Goal: Information Seeking & Learning: Learn about a topic

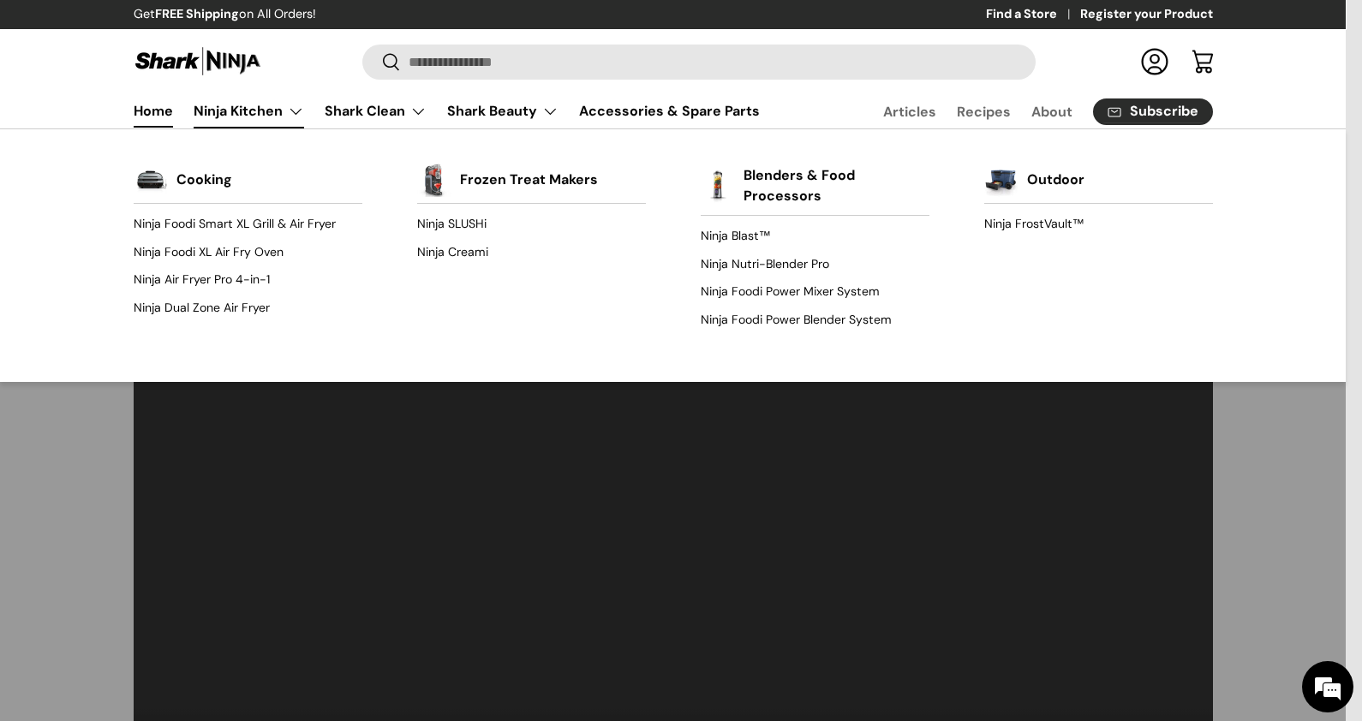
click at [206, 107] on link "Ninja Kitchen" at bounding box center [249, 111] width 111 height 34
click at [438, 223] on link "Ninja SLUSHi" at bounding box center [531, 224] width 229 height 27
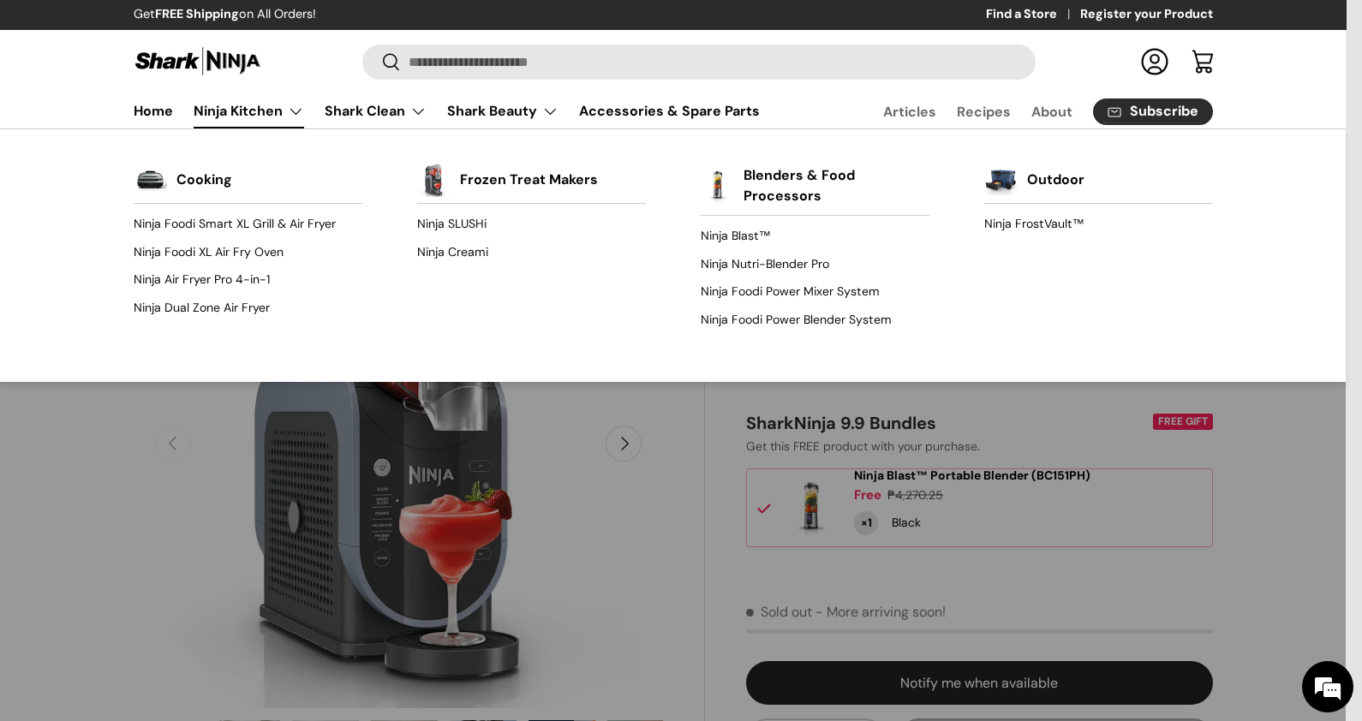
click at [196, 111] on link "Ninja Kitchen" at bounding box center [249, 111] width 111 height 34
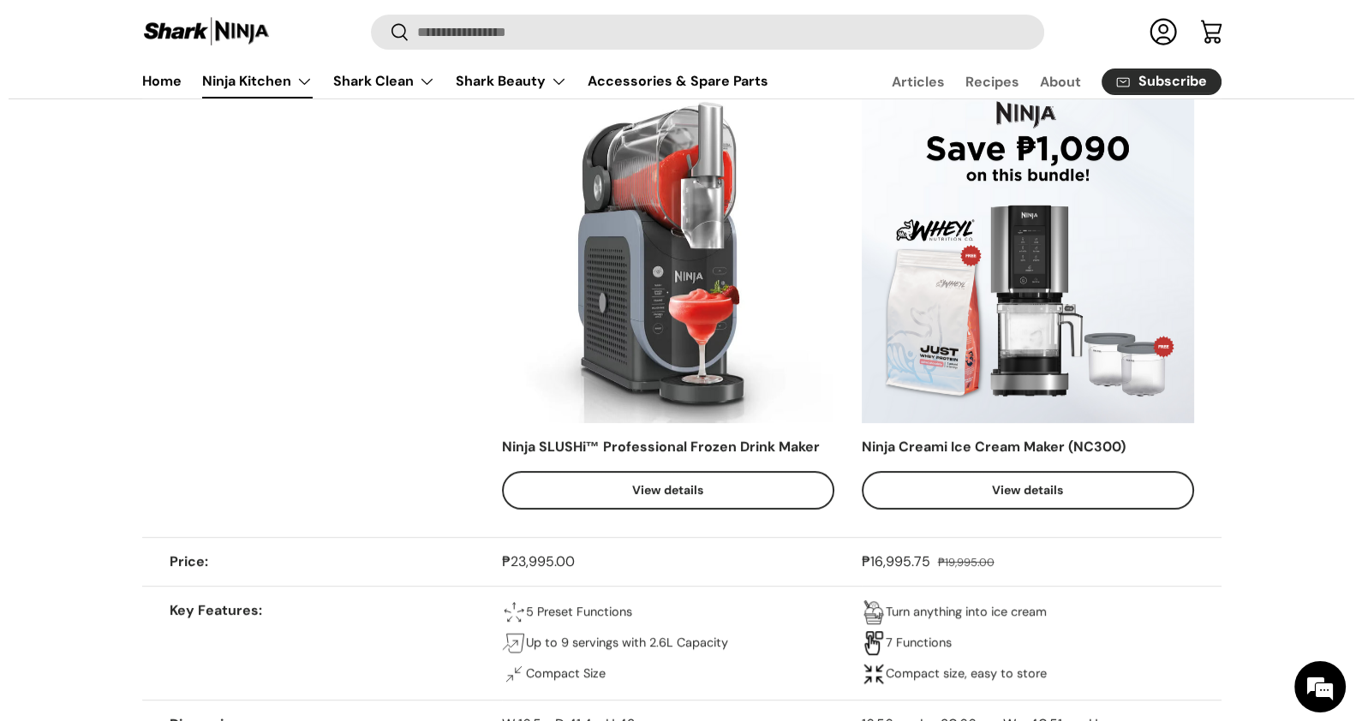
scroll to position [856, 0]
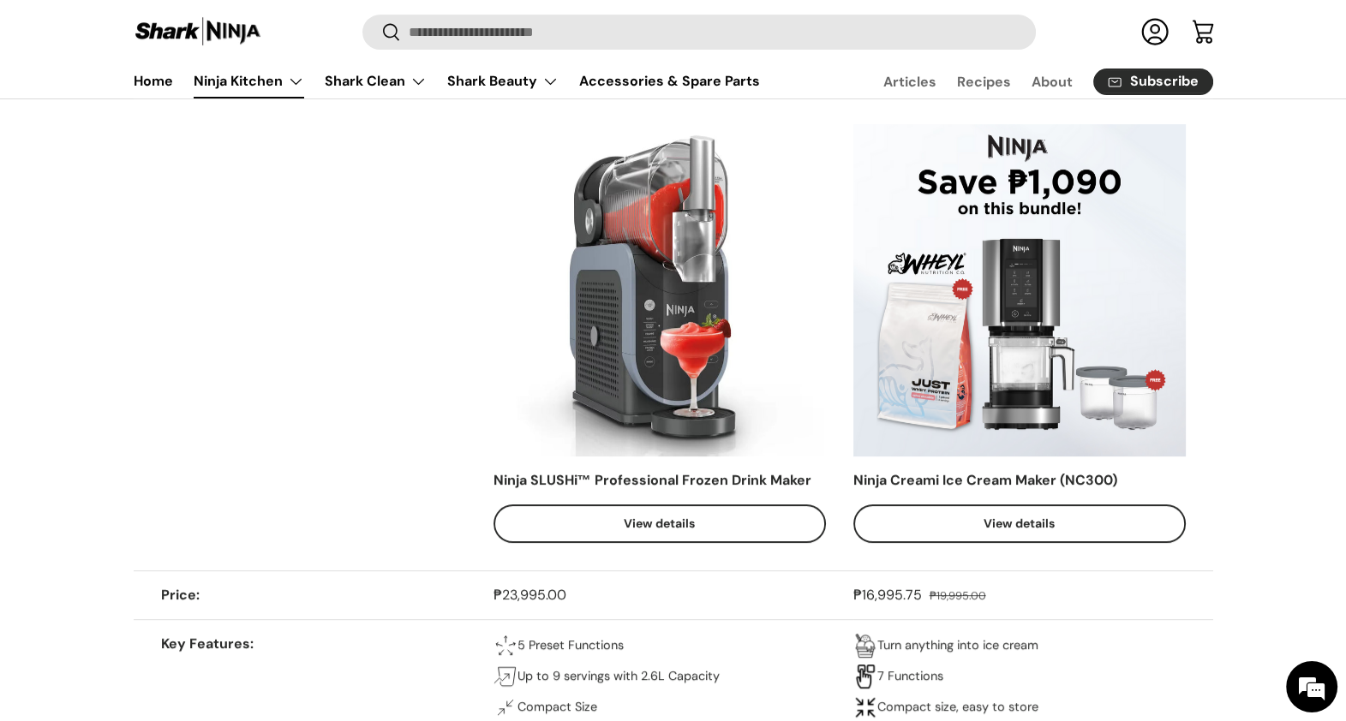
click at [633, 426] on img at bounding box center [659, 290] width 332 height 332
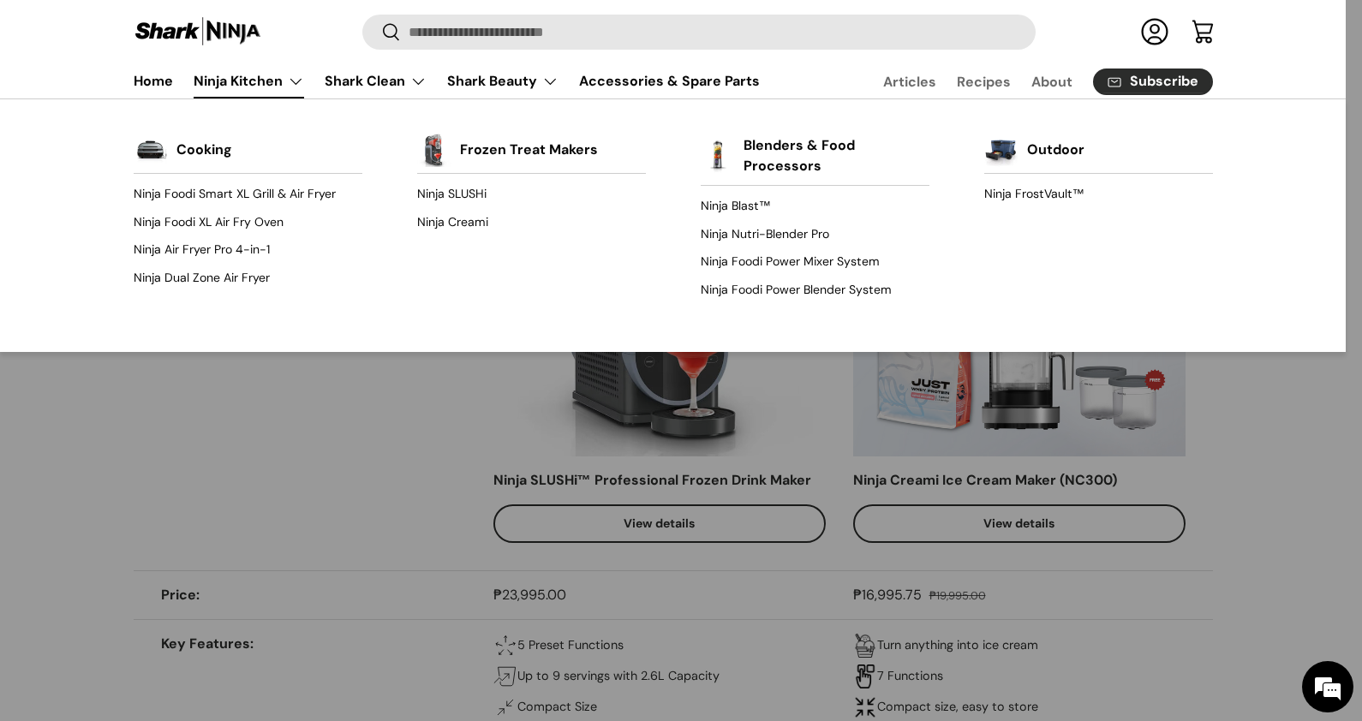
click at [257, 88] on link "Ninja Kitchen" at bounding box center [249, 81] width 111 height 34
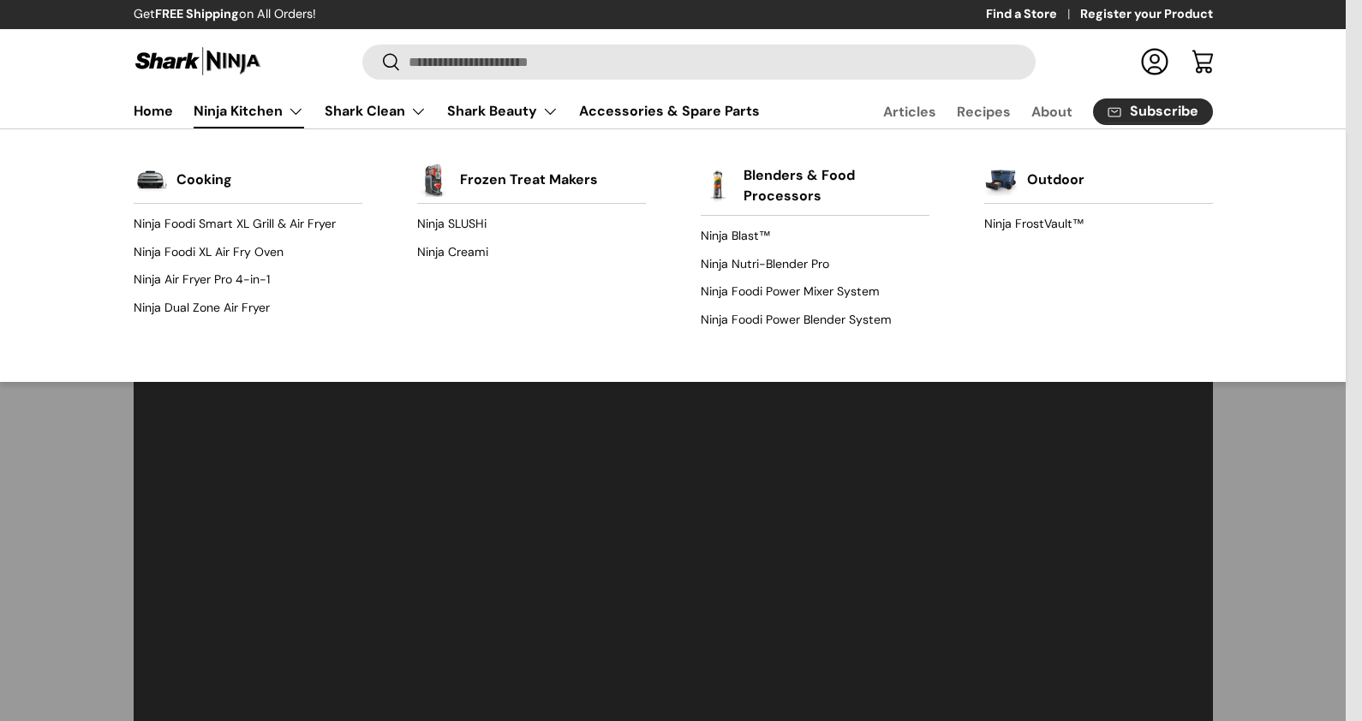
click at [279, 101] on link "Ninja Kitchen" at bounding box center [249, 111] width 111 height 34
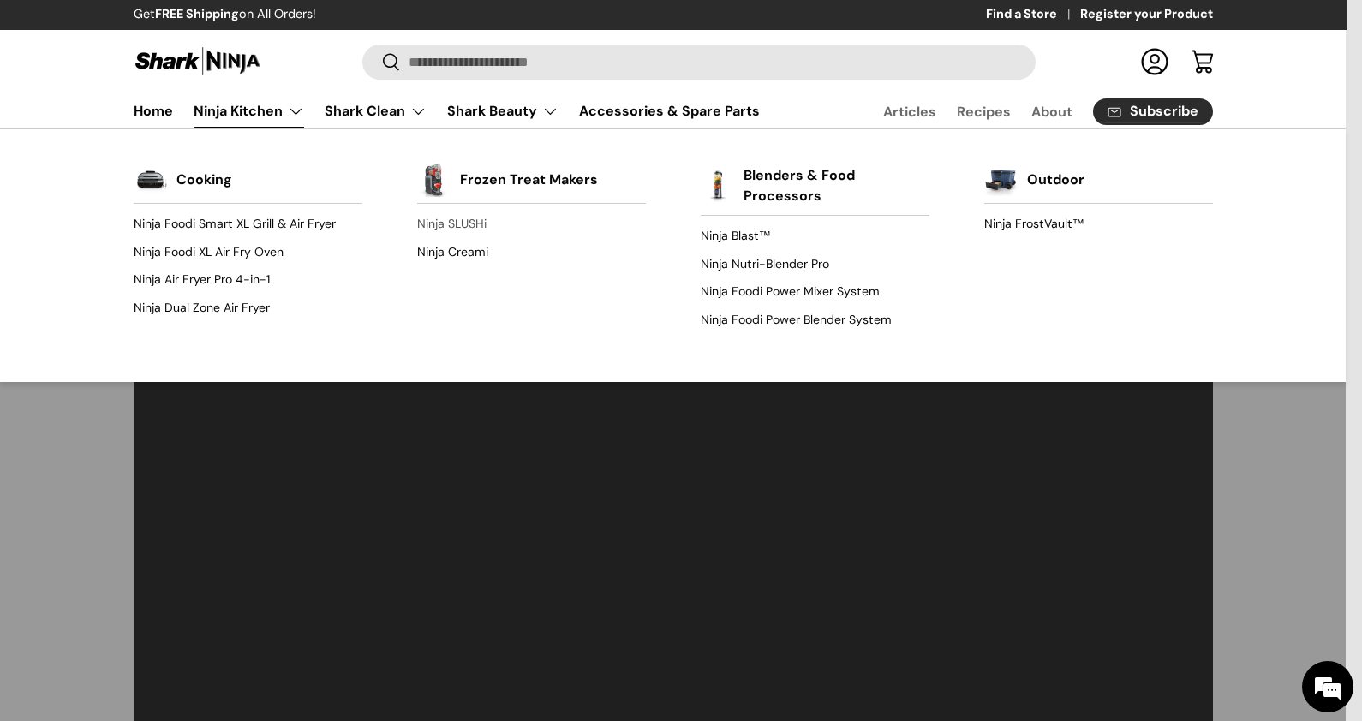
click at [428, 224] on link "Ninja SLUSHi" at bounding box center [531, 224] width 229 height 27
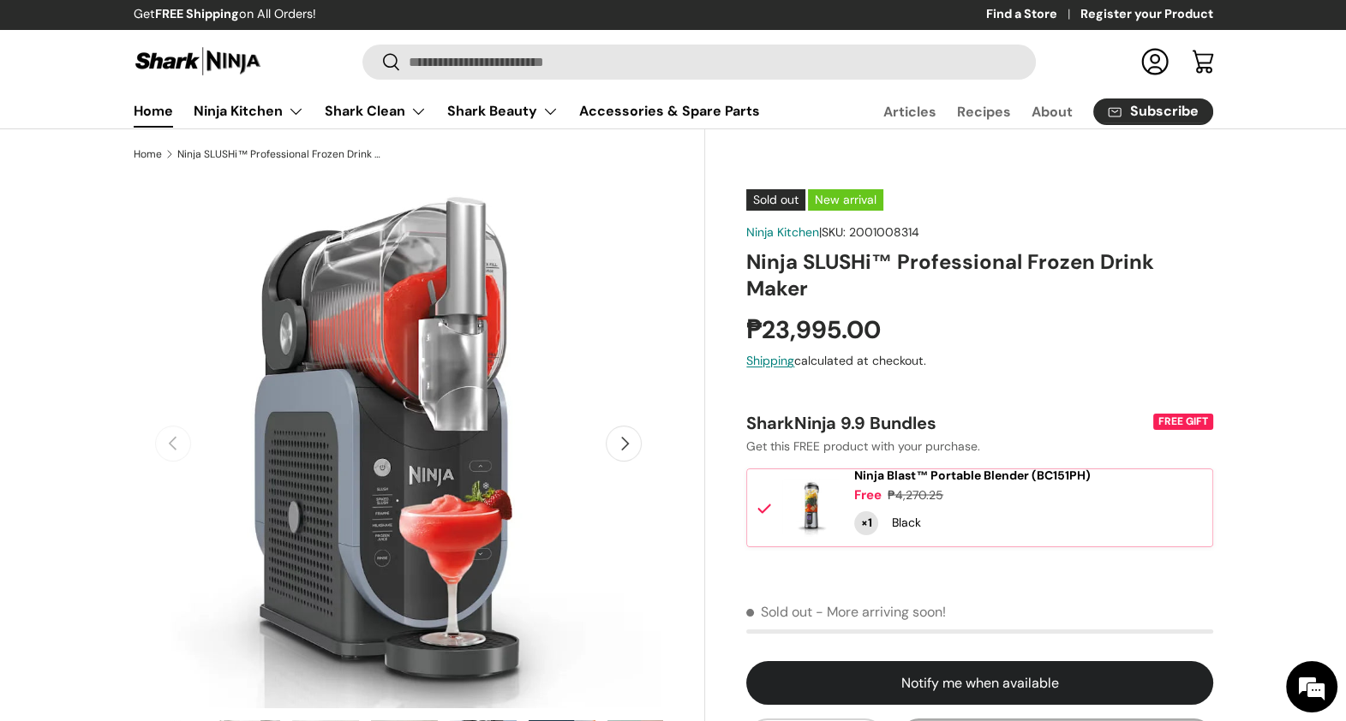
click at [165, 111] on link "Home" at bounding box center [153, 110] width 39 height 33
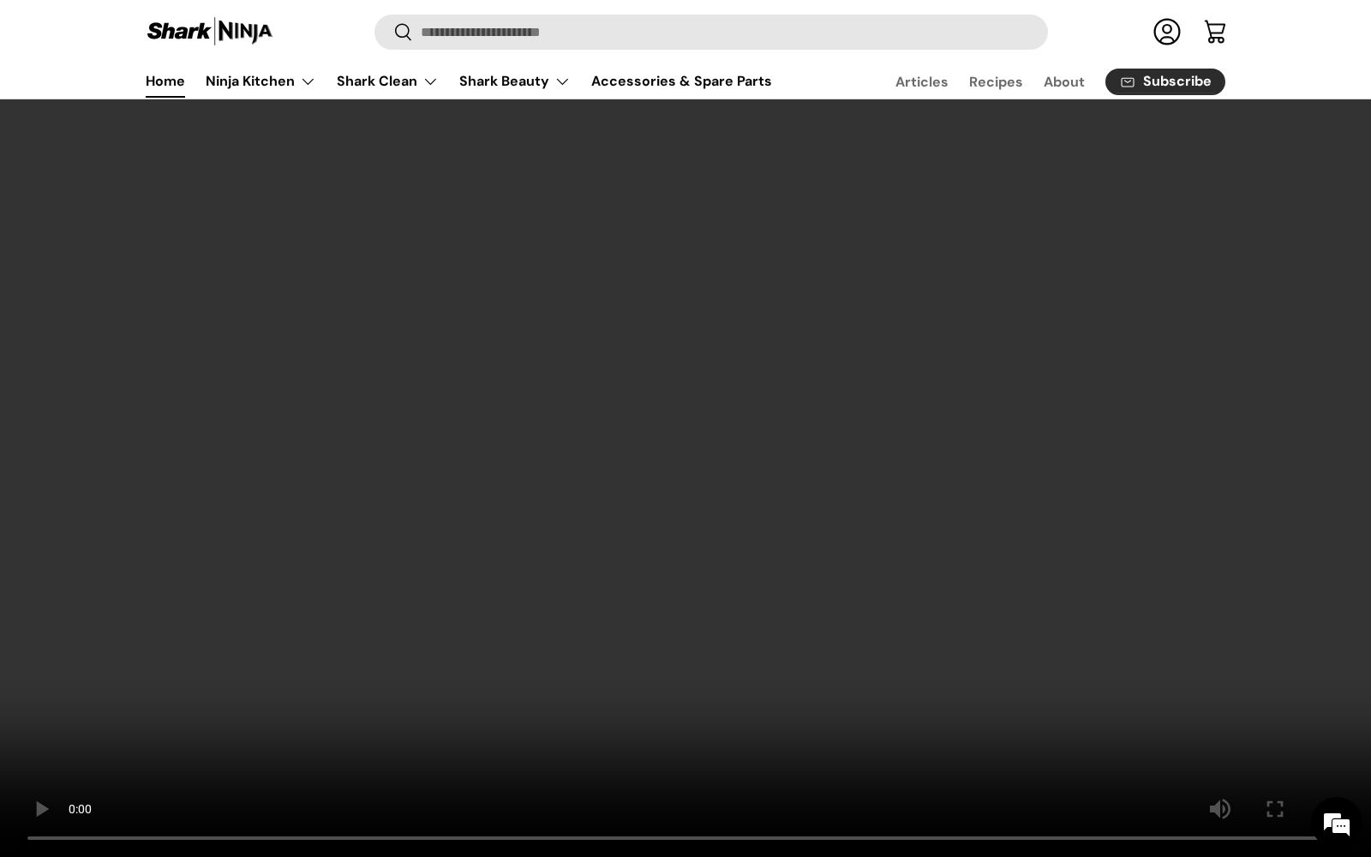
click at [914, 674] on video at bounding box center [685, 428] width 1371 height 857
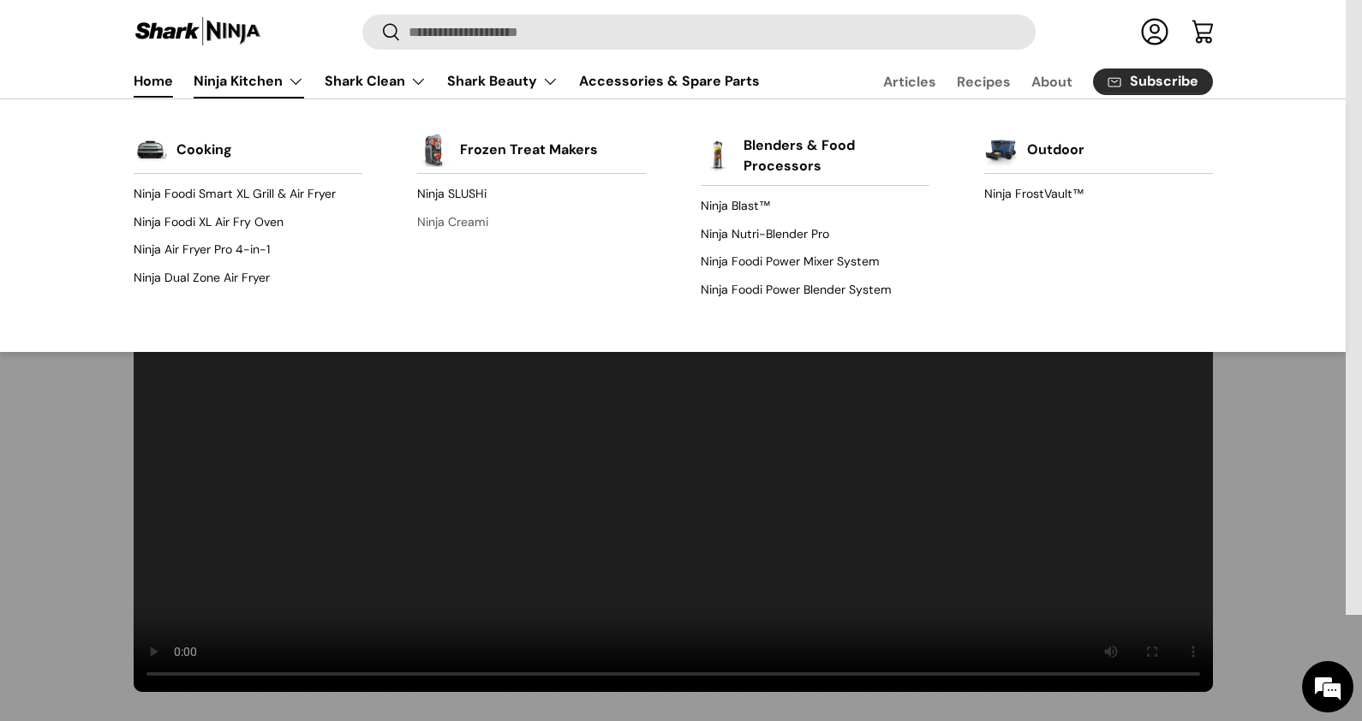
click at [423, 216] on link "Ninja Creami" at bounding box center [531, 222] width 229 height 27
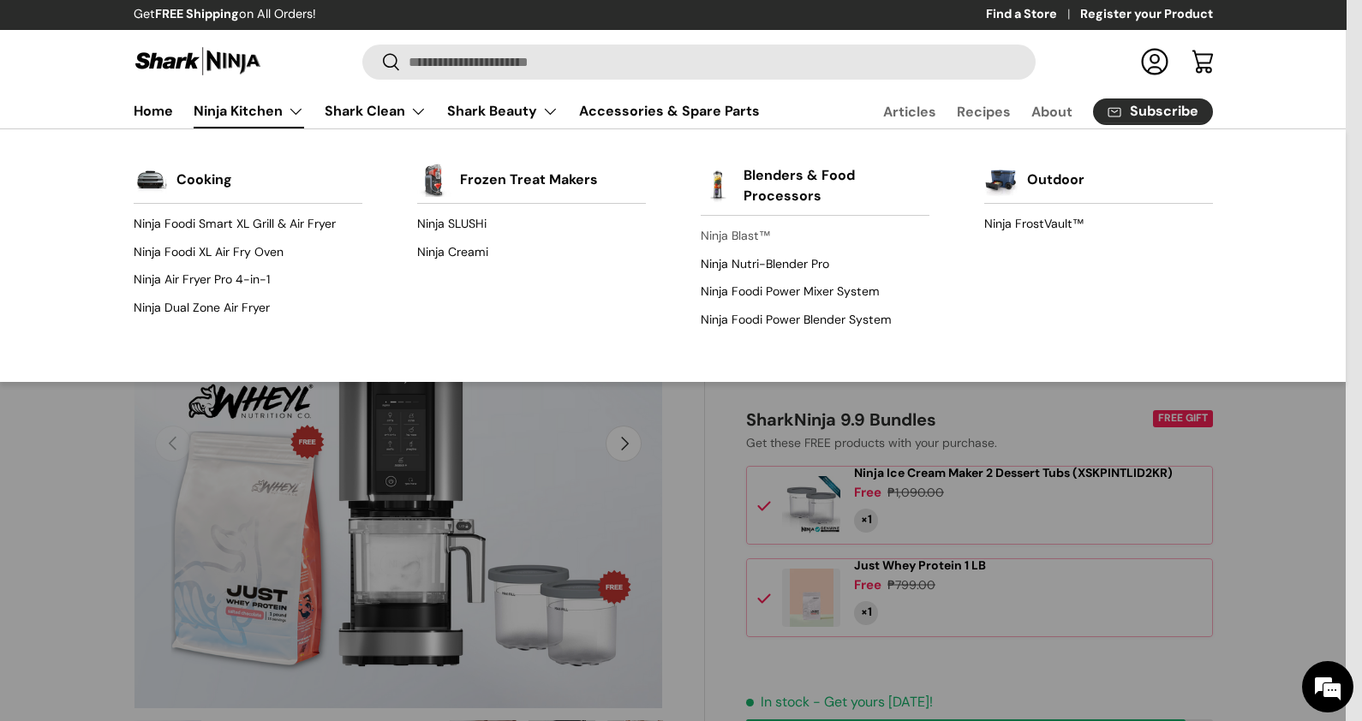
click at [733, 232] on link "Ninja Blast™" at bounding box center [815, 236] width 229 height 27
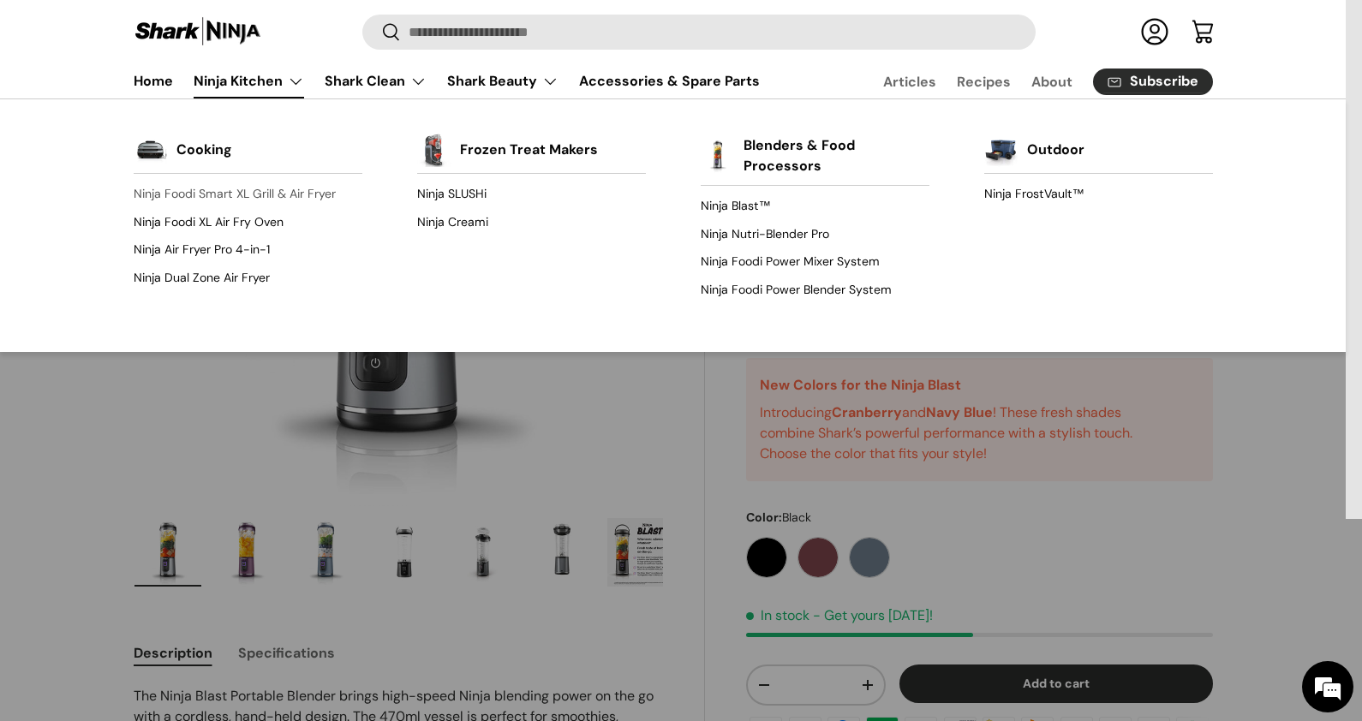
click at [236, 184] on link "Ninja Foodi Smart XL Grill & Air Fryer" at bounding box center [248, 194] width 229 height 27
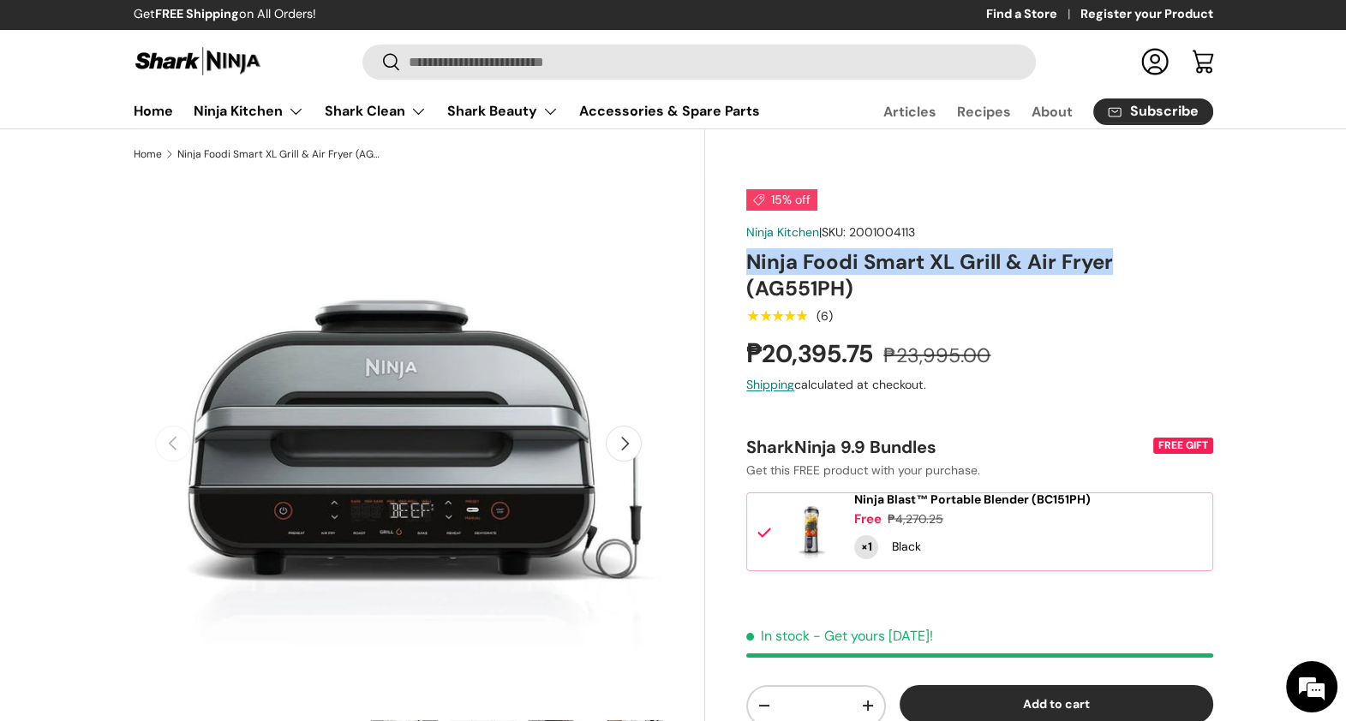
drag, startPoint x: 1124, startPoint y: 265, endPoint x: 745, endPoint y: 250, distance: 378.9
click at [745, 250] on div "15% off Ninja Kitchen | SKU: 2001004113 Ninja Foodi Smart XL Grill & Air Fryer …" at bounding box center [958, 667] width 507 height 976
copy h1 "Ninja Foodi Smart XL Grill & Air Fryer"
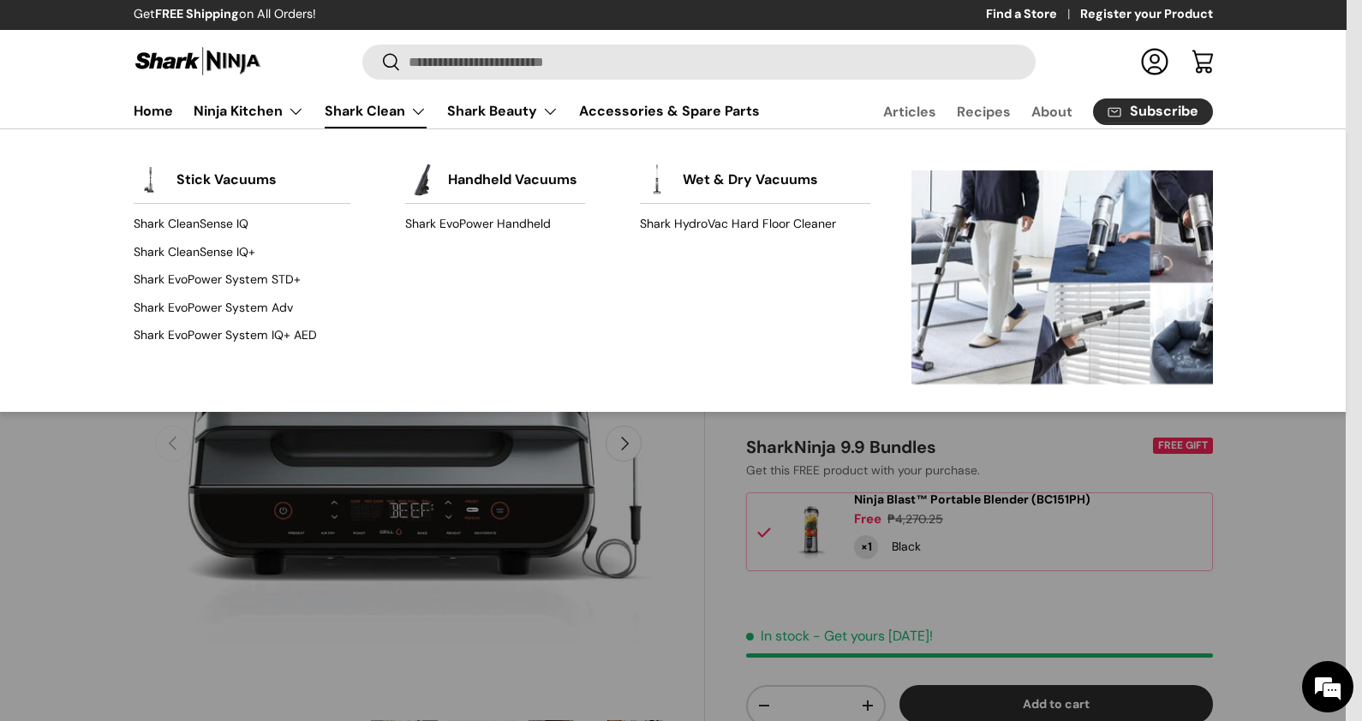
drag, startPoint x: 381, startPoint y: 116, endPoint x: 382, endPoint y: 133, distance: 17.2
click at [381, 116] on link "Shark Clean" at bounding box center [376, 111] width 102 height 34
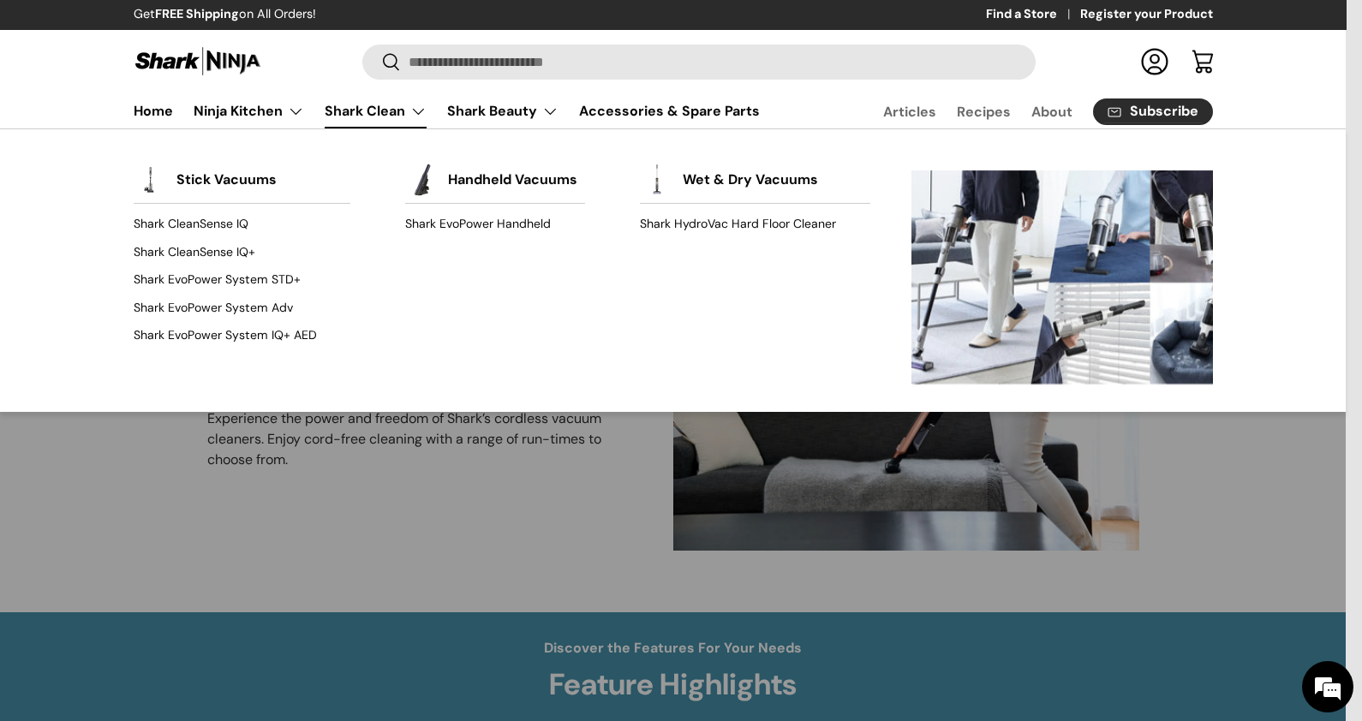
click at [398, 117] on link "Shark Clean" at bounding box center [376, 111] width 102 height 34
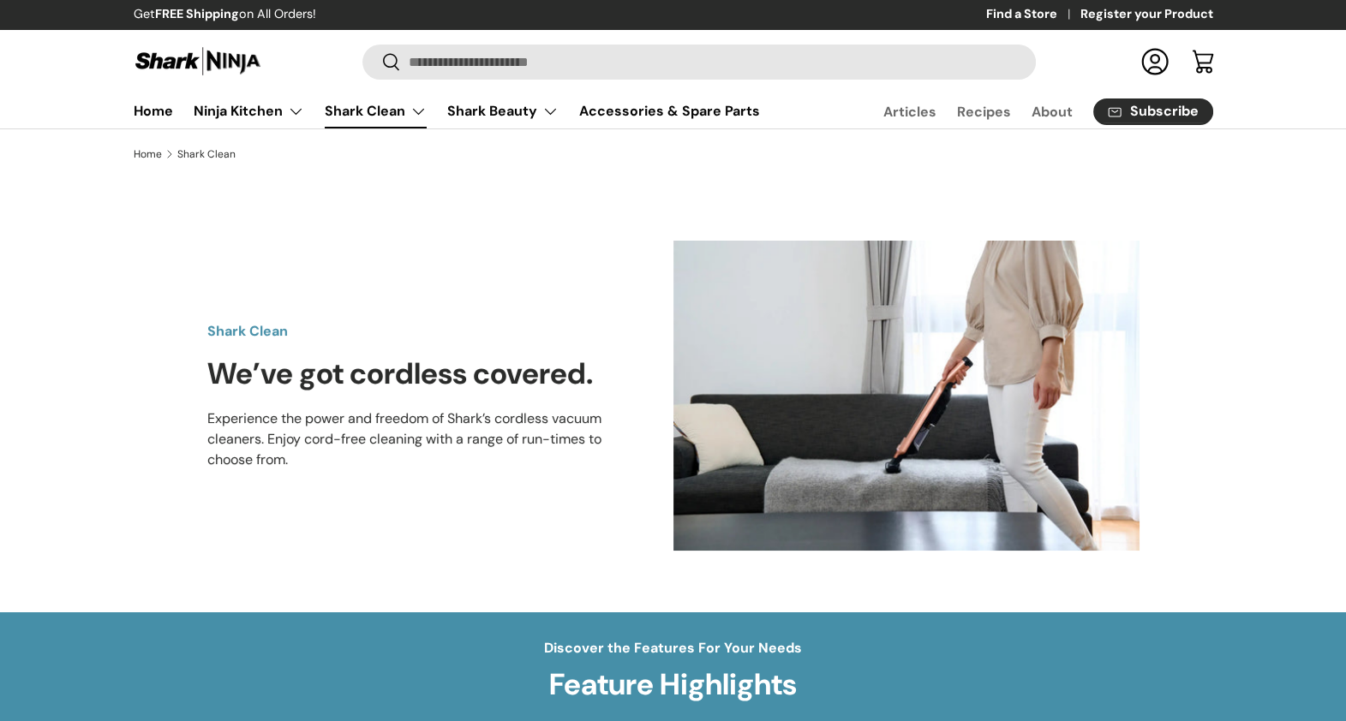
click at [398, 117] on link "Shark Clean" at bounding box center [376, 111] width 102 height 34
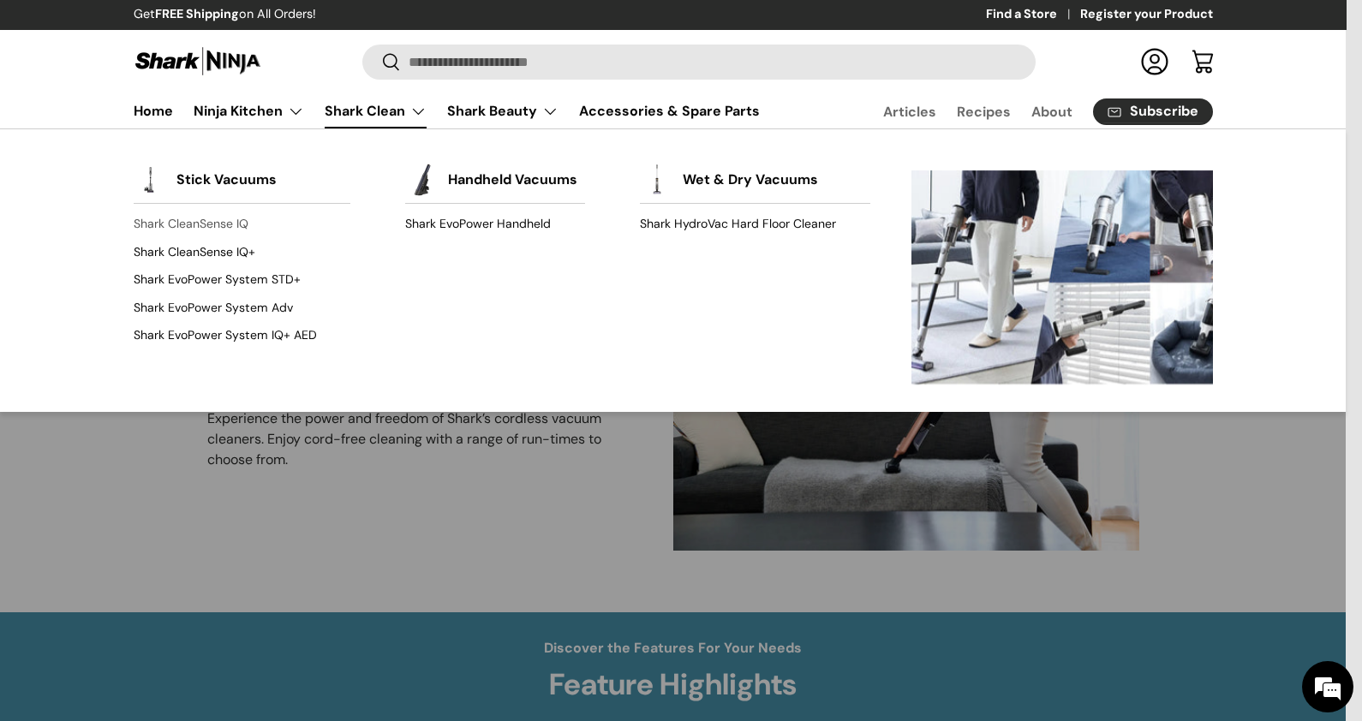
click at [230, 227] on link "Shark CleanSense IQ" at bounding box center [243, 224] width 218 height 27
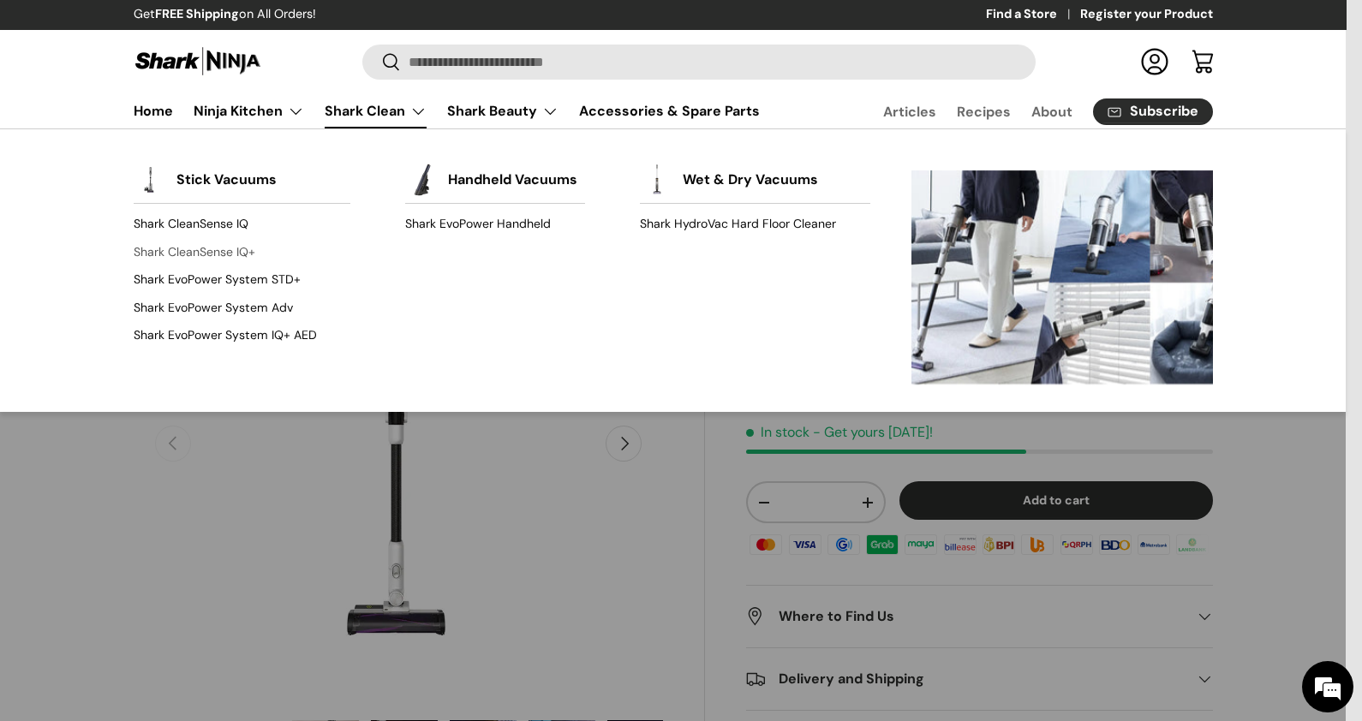
click at [224, 252] on link "Shark CleanSense IQ+" at bounding box center [243, 251] width 218 height 27
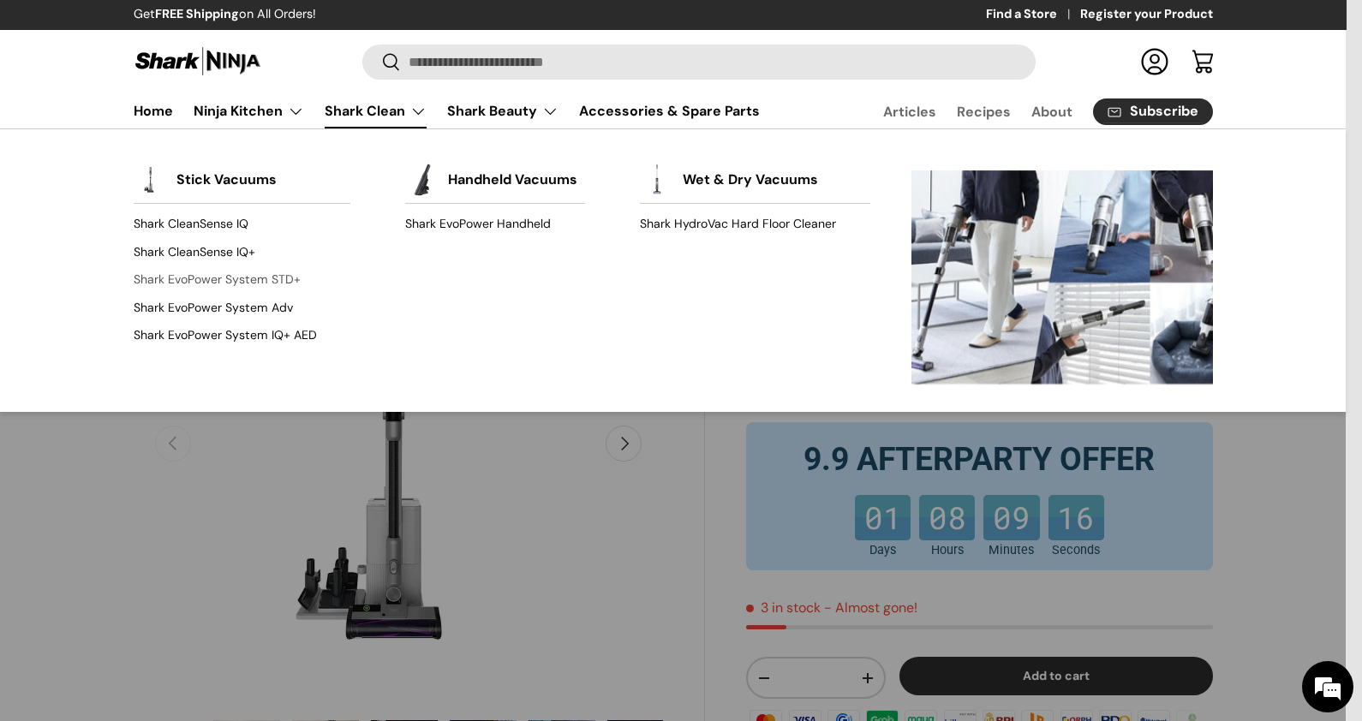
click at [276, 279] on link "Shark EvoPower System STD+" at bounding box center [243, 279] width 218 height 27
